Goal: Task Accomplishment & Management: Use online tool/utility

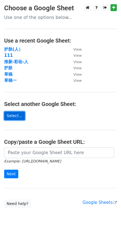
click at [10, 115] on link "Select..." at bounding box center [14, 115] width 21 height 9
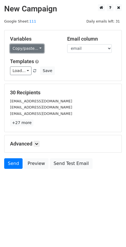
click at [31, 49] on link "Copy/paste..." at bounding box center [27, 48] width 34 height 9
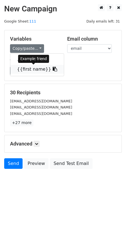
click at [32, 69] on link "{{first name}}" at bounding box center [36, 69] width 53 height 9
